Goal: Transaction & Acquisition: Purchase product/service

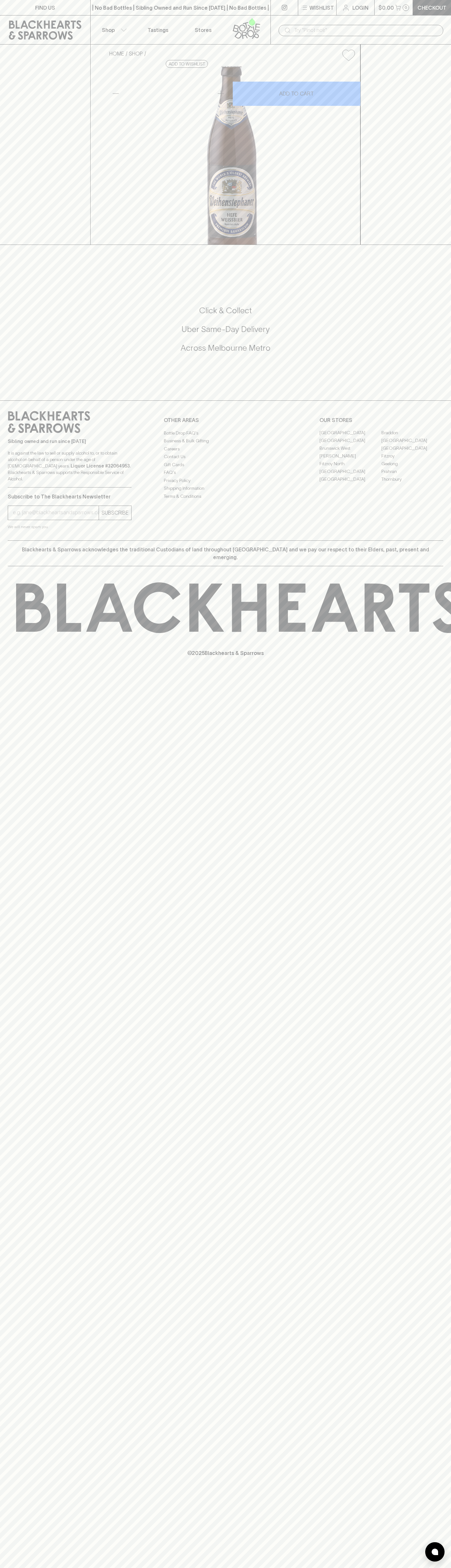
click at [271, 14] on link at bounding box center [284, 7] width 27 height 15
click at [422, 1086] on div "FIND US | No Bad Bottles | Sibling Owned and Run Since [DATE] | No Bad Bottles …" at bounding box center [226, 784] width 451 height 1568
click at [271, 1568] on html "FIND US | No Bad Bottles | Sibling Owned and Run Since [DATE] | No Bad Bottles …" at bounding box center [226, 784] width 451 height 1568
click at [19, 633] on icon at bounding box center [452, 607] width 872 height 50
